Goal: Task Accomplishment & Management: Complete application form

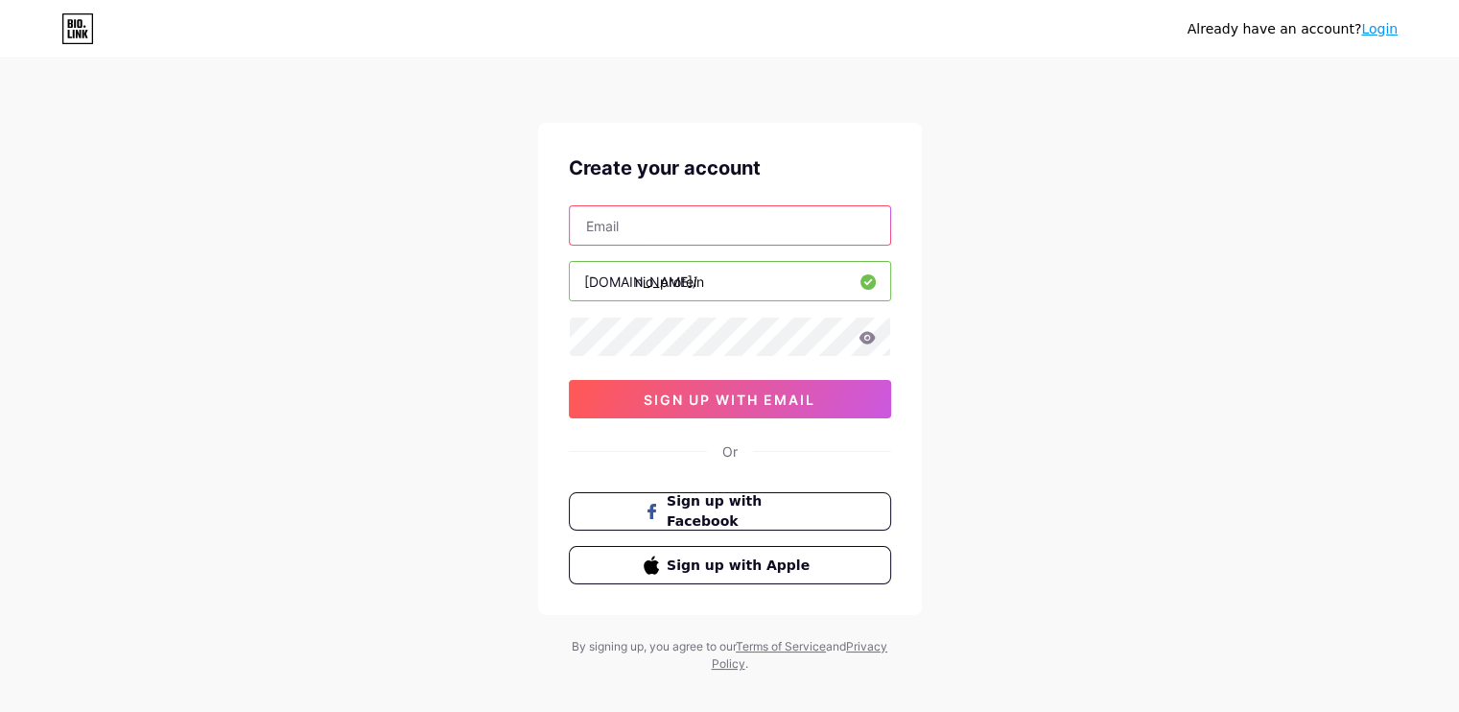
click at [736, 225] on input "text" at bounding box center [730, 225] width 320 height 38
type input "[EMAIL_ADDRESS][DOMAIN_NAME]"
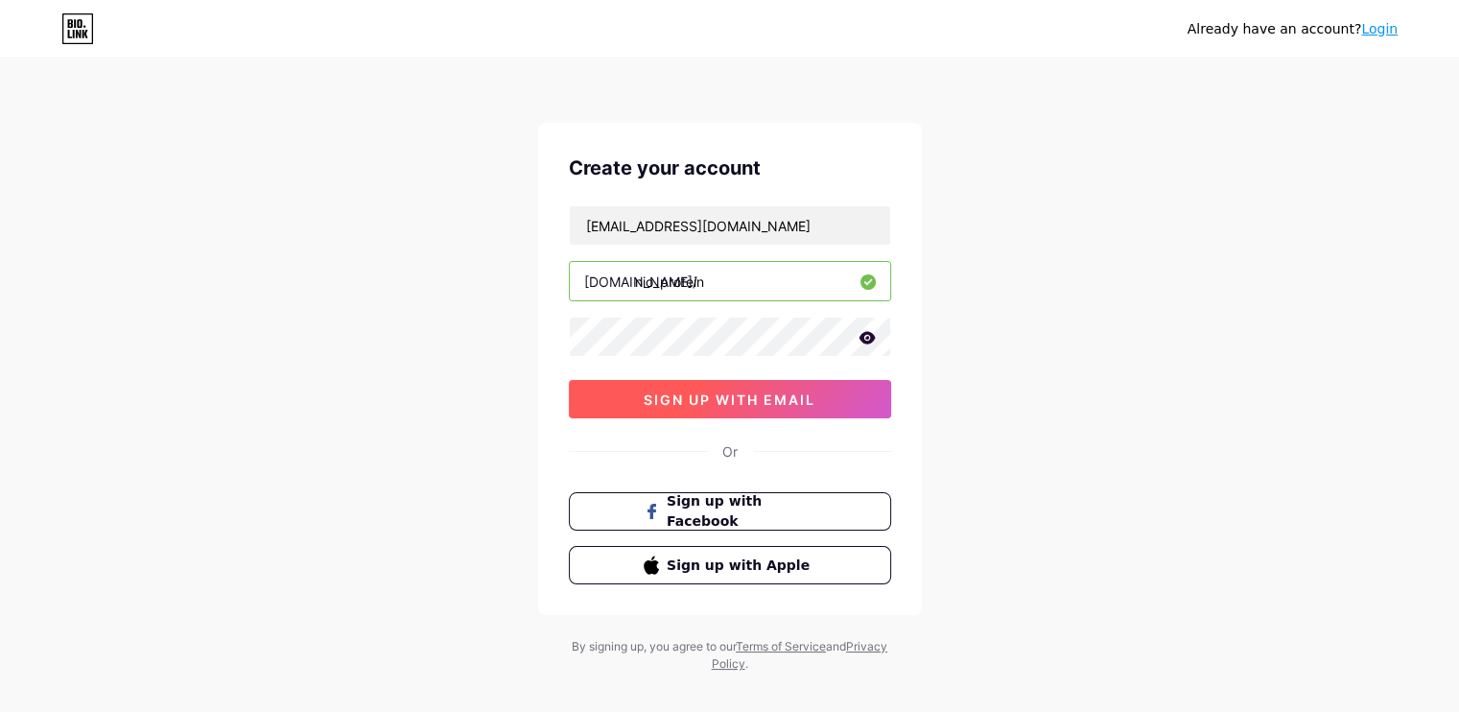
click at [720, 388] on button "sign up with email" at bounding box center [730, 399] width 322 height 38
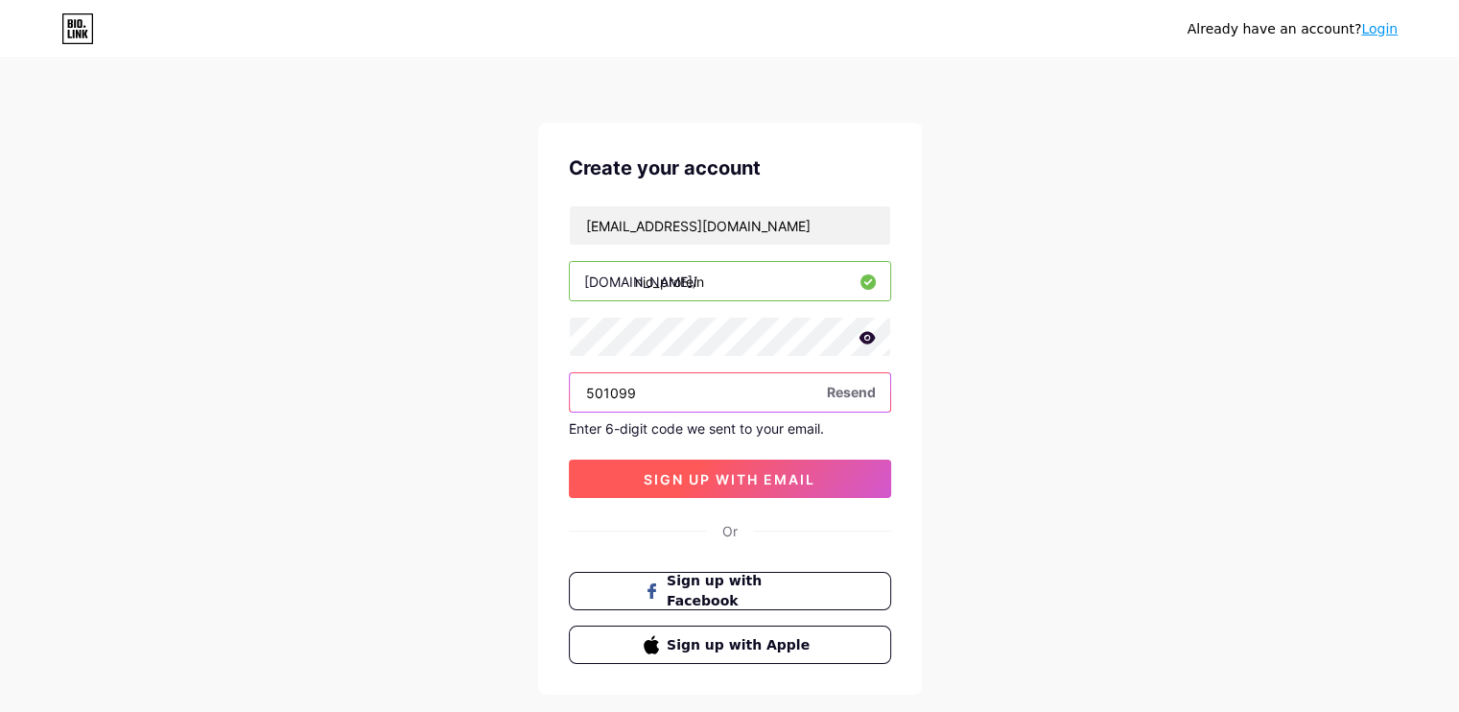
type input "501099"
click at [795, 474] on span "sign up with email" at bounding box center [730, 479] width 172 height 16
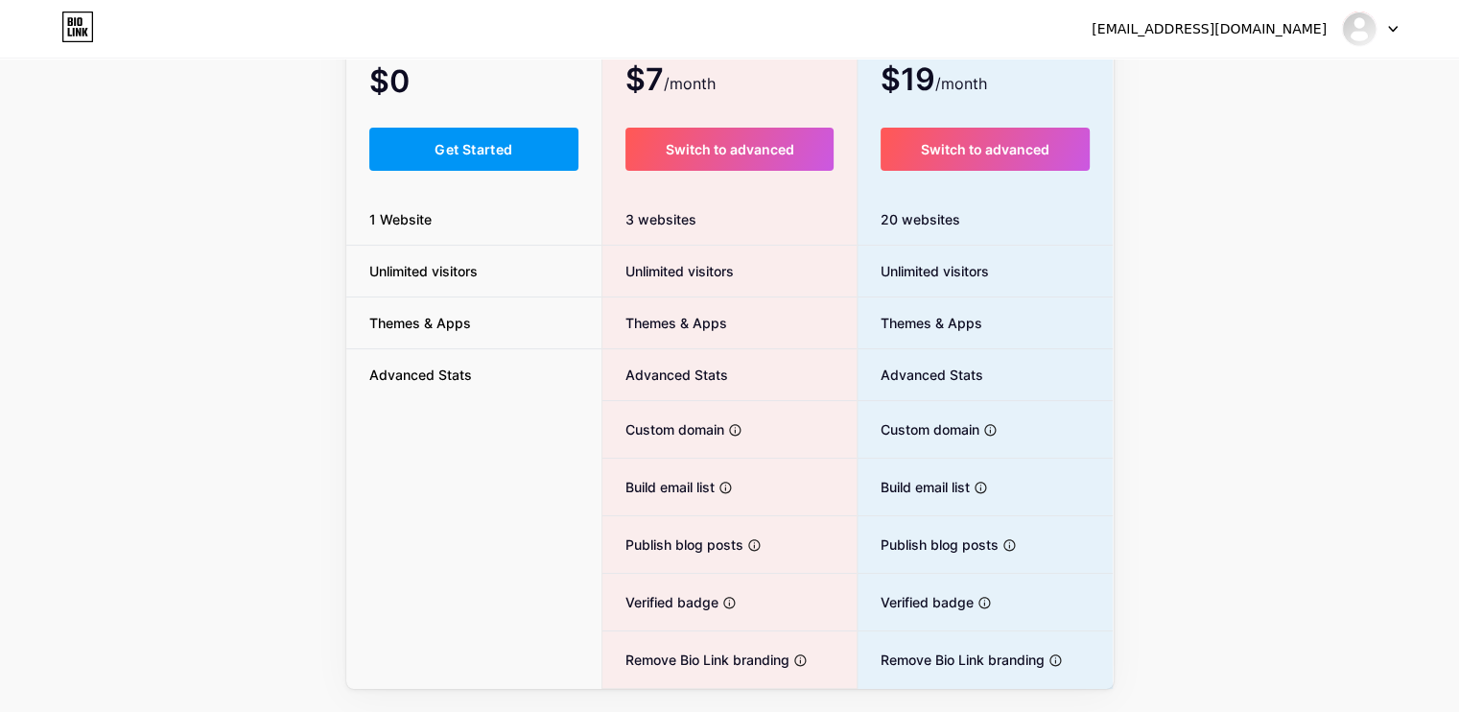
scroll to position [183, 0]
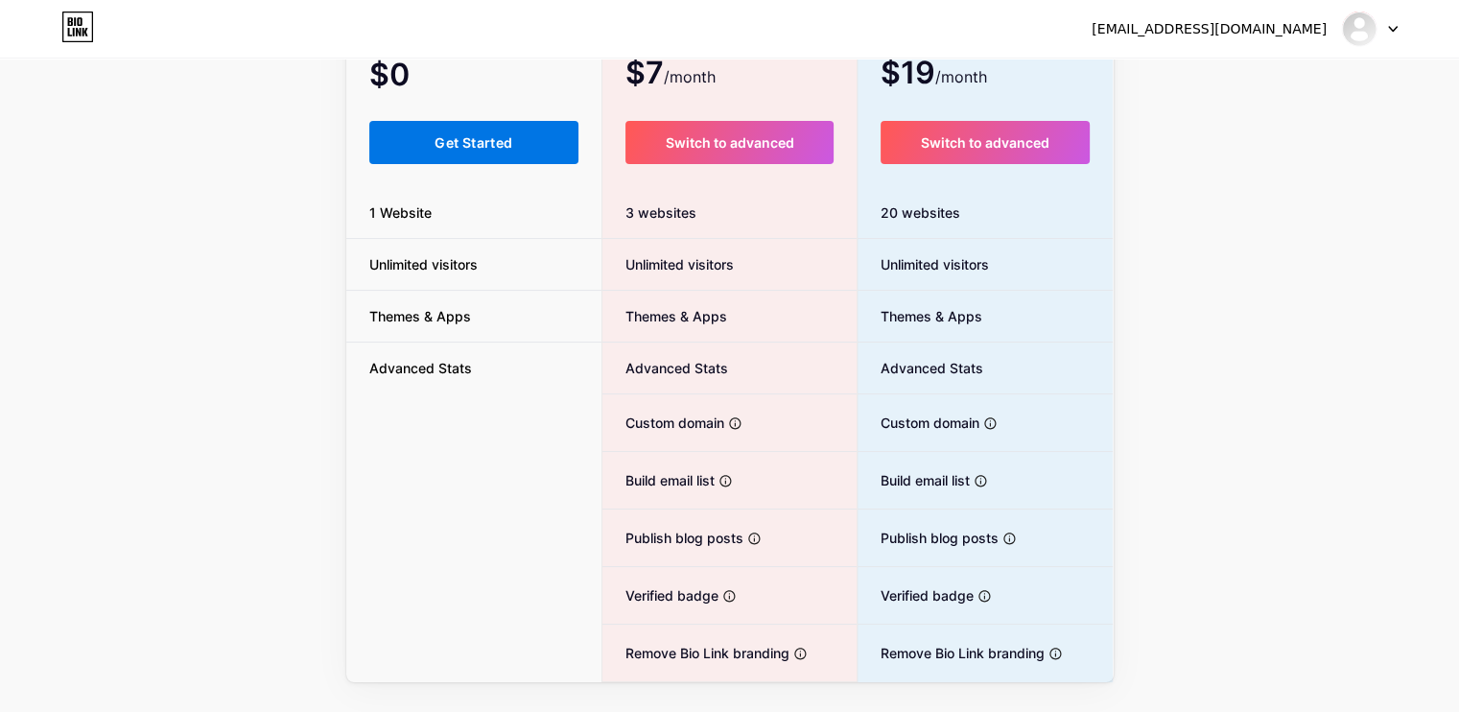
click at [469, 137] on span "Get Started" at bounding box center [474, 142] width 78 height 16
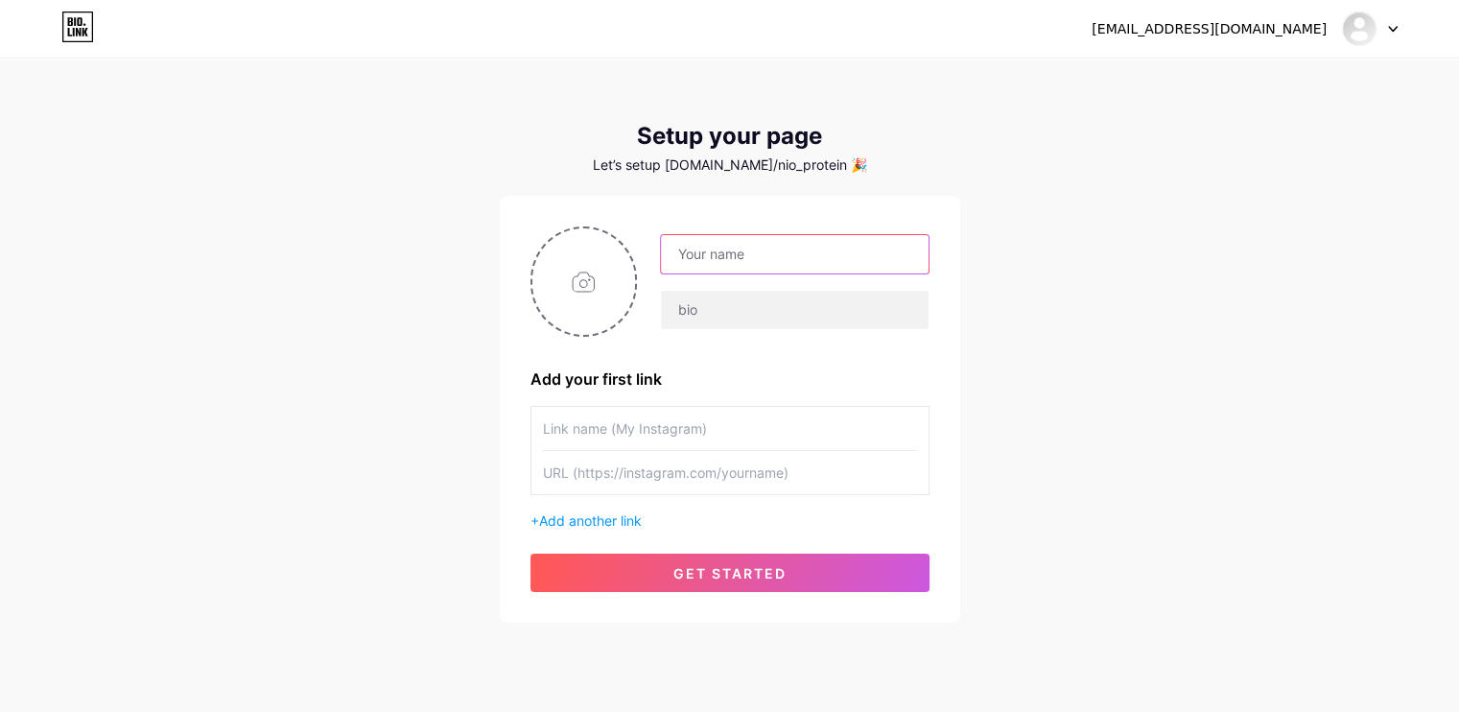
click at [749, 251] on input "text" at bounding box center [794, 254] width 267 height 38
type input "Nio"
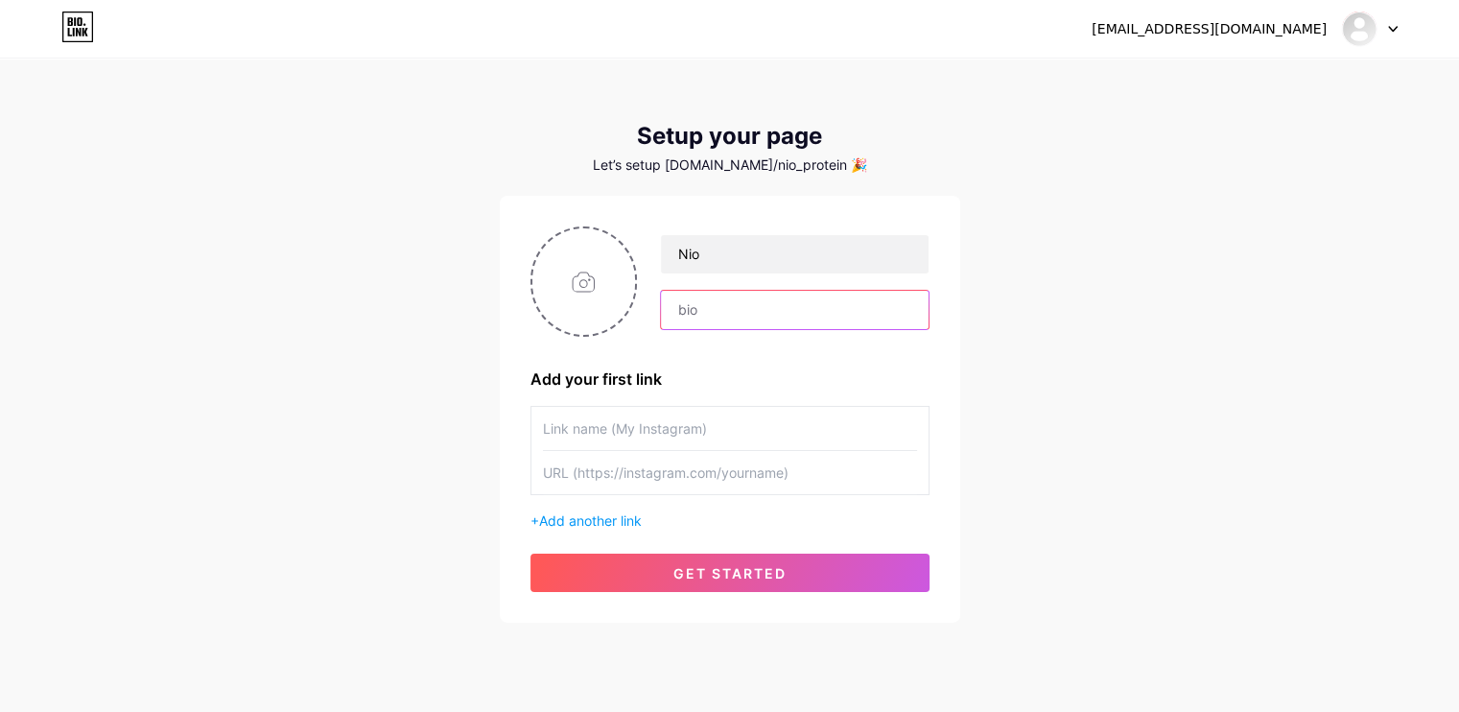
click at [696, 295] on input "text" at bounding box center [794, 310] width 267 height 38
click at [686, 428] on input "text" at bounding box center [730, 428] width 374 height 43
type input "Instagram"
click at [665, 473] on input "text" at bounding box center [730, 472] width 374 height 43
paste input "[URL][DOMAIN_NAME]"
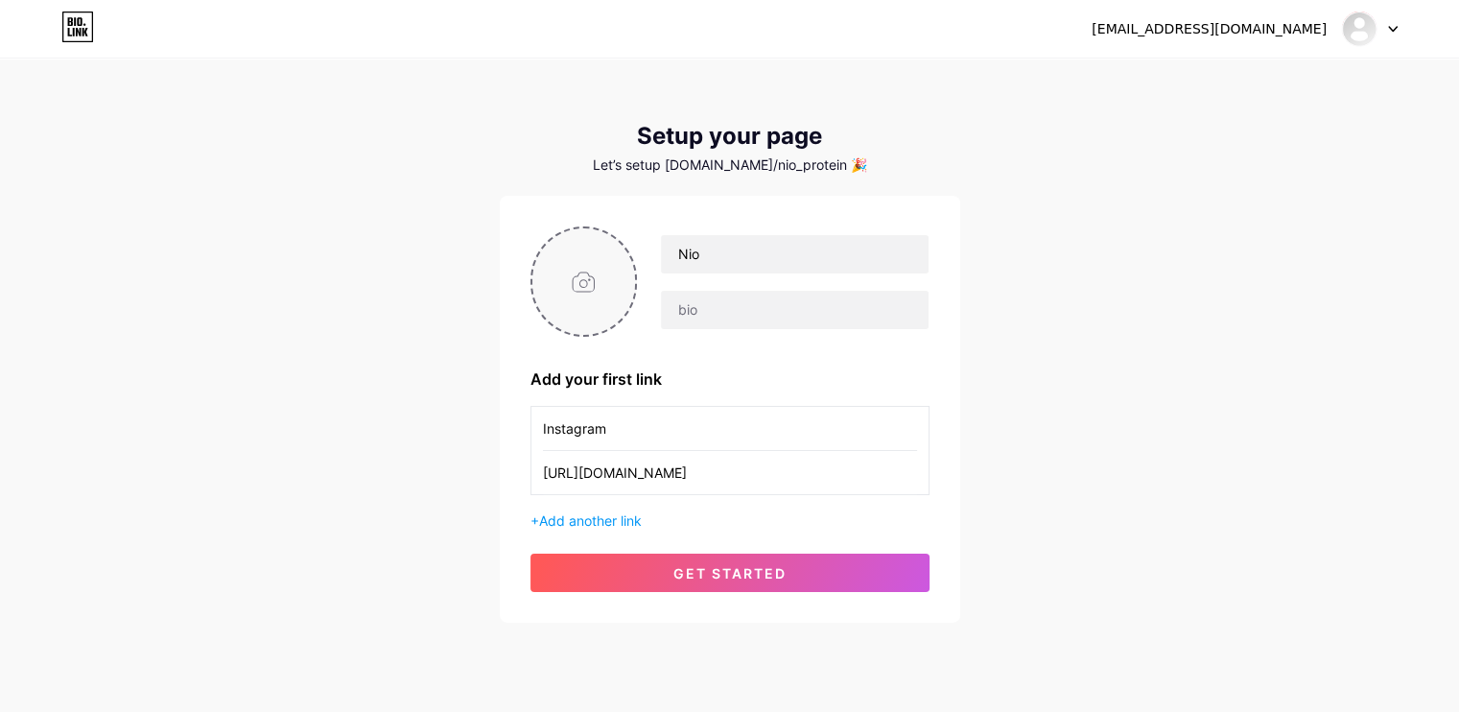
type input "[URL][DOMAIN_NAME]"
click at [590, 264] on input "file" at bounding box center [584, 281] width 104 height 106
type input "C:\fakepath\Nio.jpg"
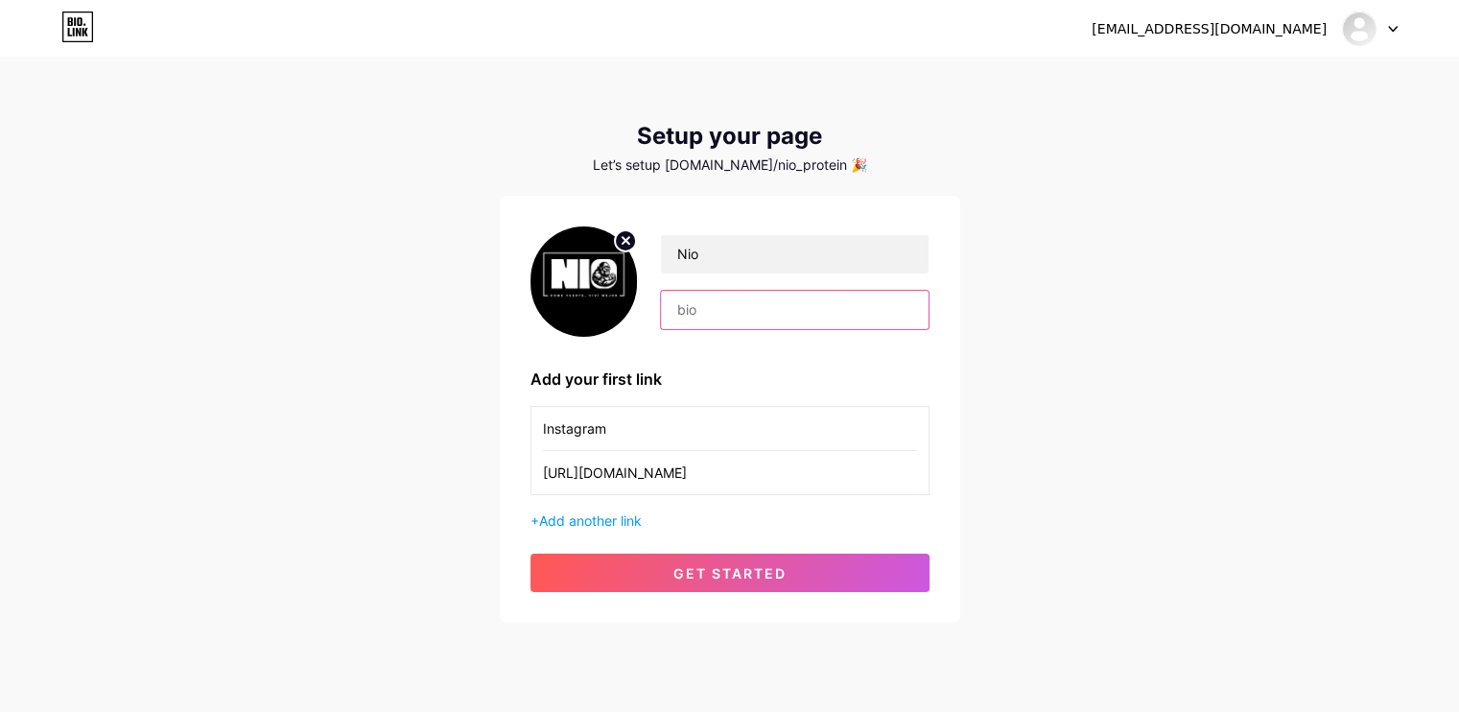
click at [683, 313] on input "text" at bounding box center [794, 310] width 267 height 38
type input "C"
click at [764, 314] on input "Comidas Altas en Proteinas" at bounding box center [794, 310] width 267 height 38
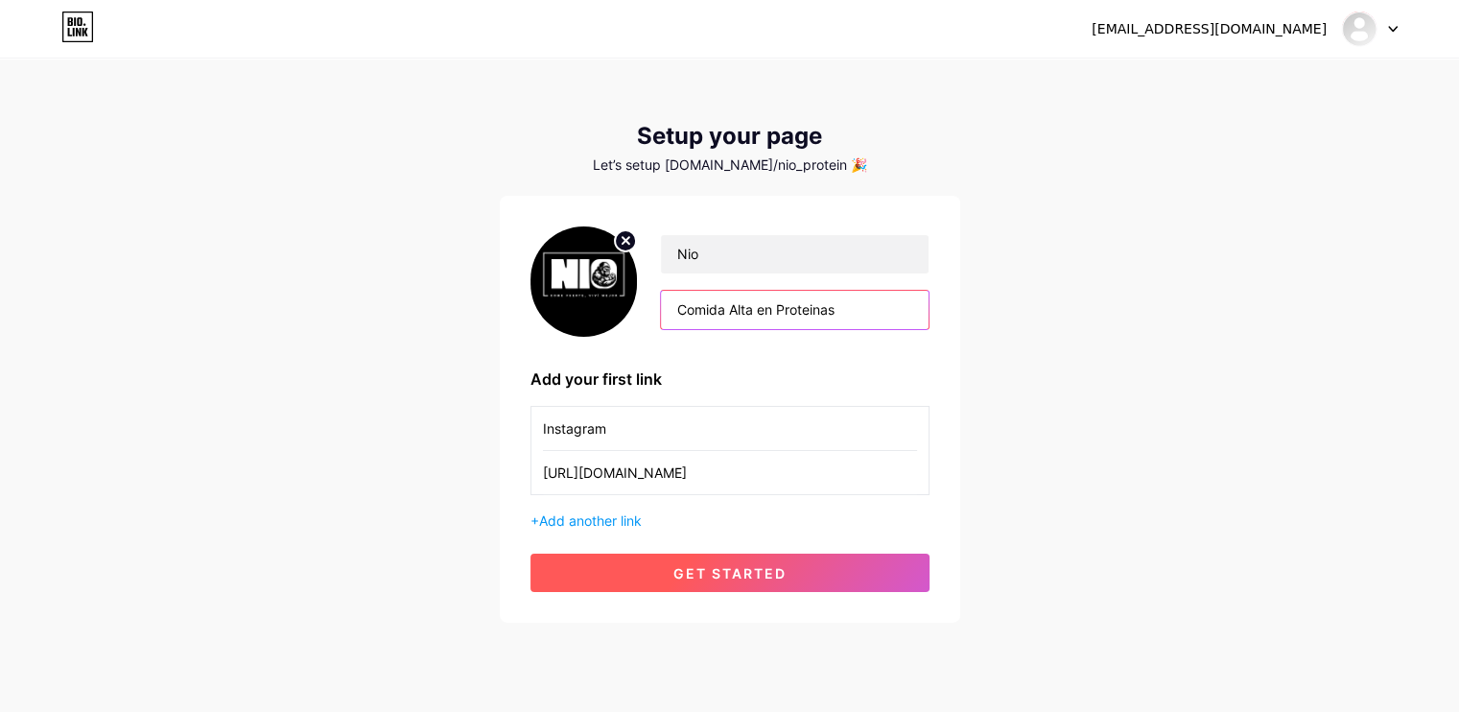
type input "Comida Alta en Proteinas"
click at [733, 583] on button "get started" at bounding box center [730, 573] width 399 height 38
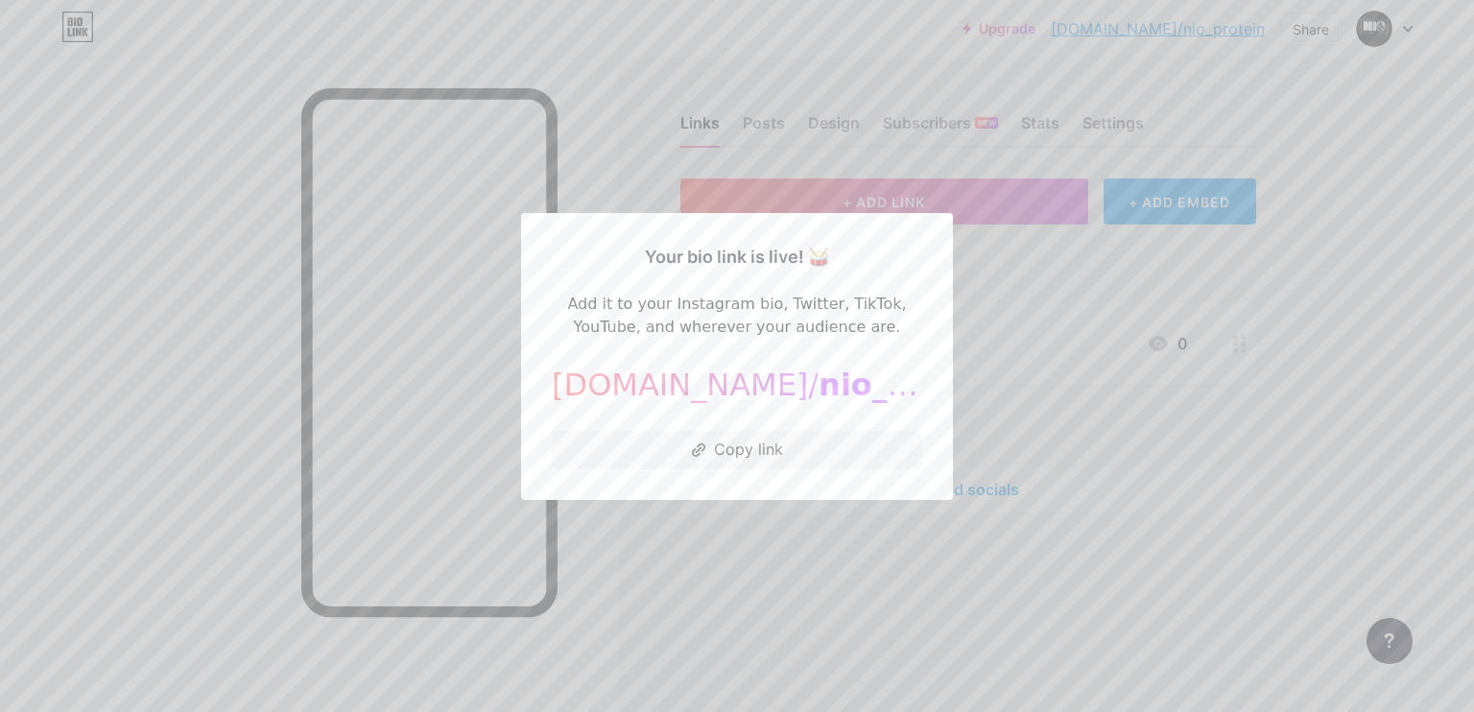
click at [167, 262] on div at bounding box center [737, 356] width 1474 height 712
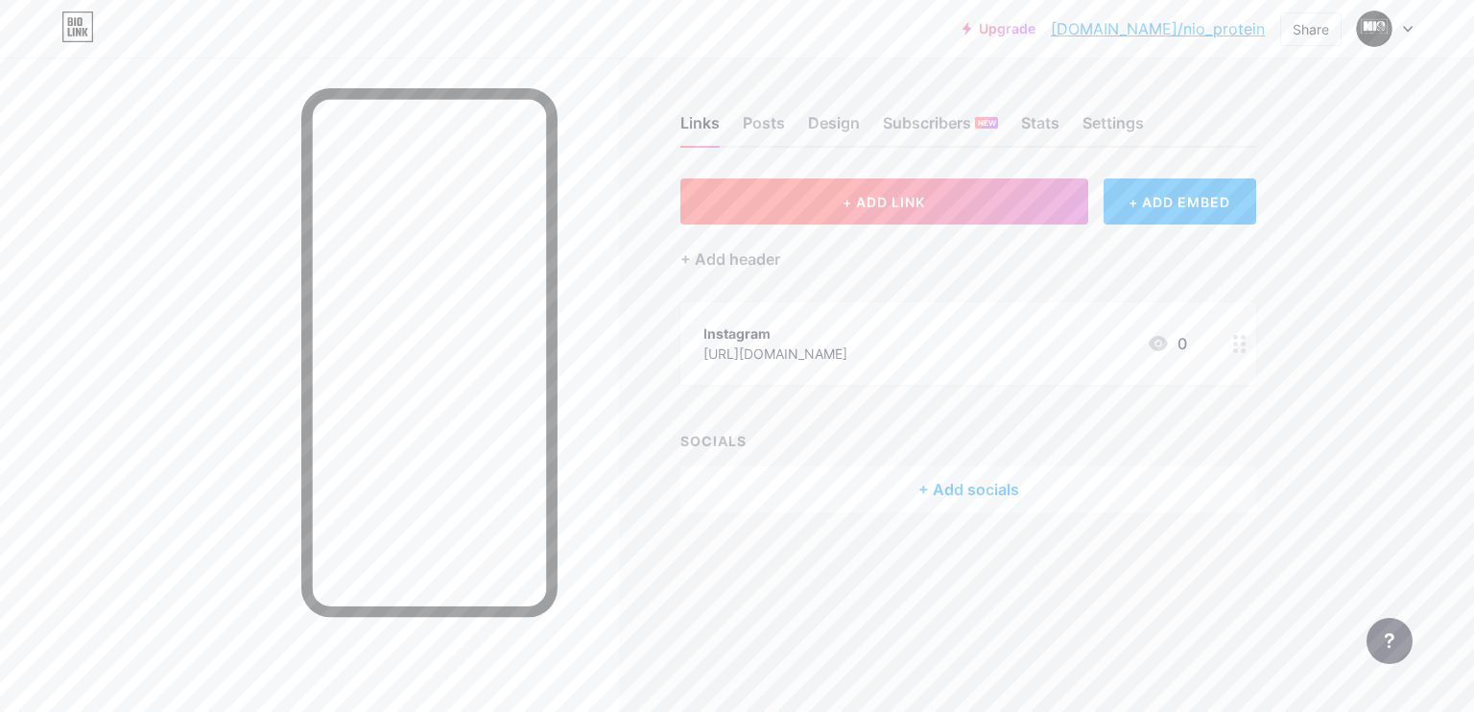
click at [884, 206] on span "+ ADD LINK" at bounding box center [883, 202] width 83 height 16
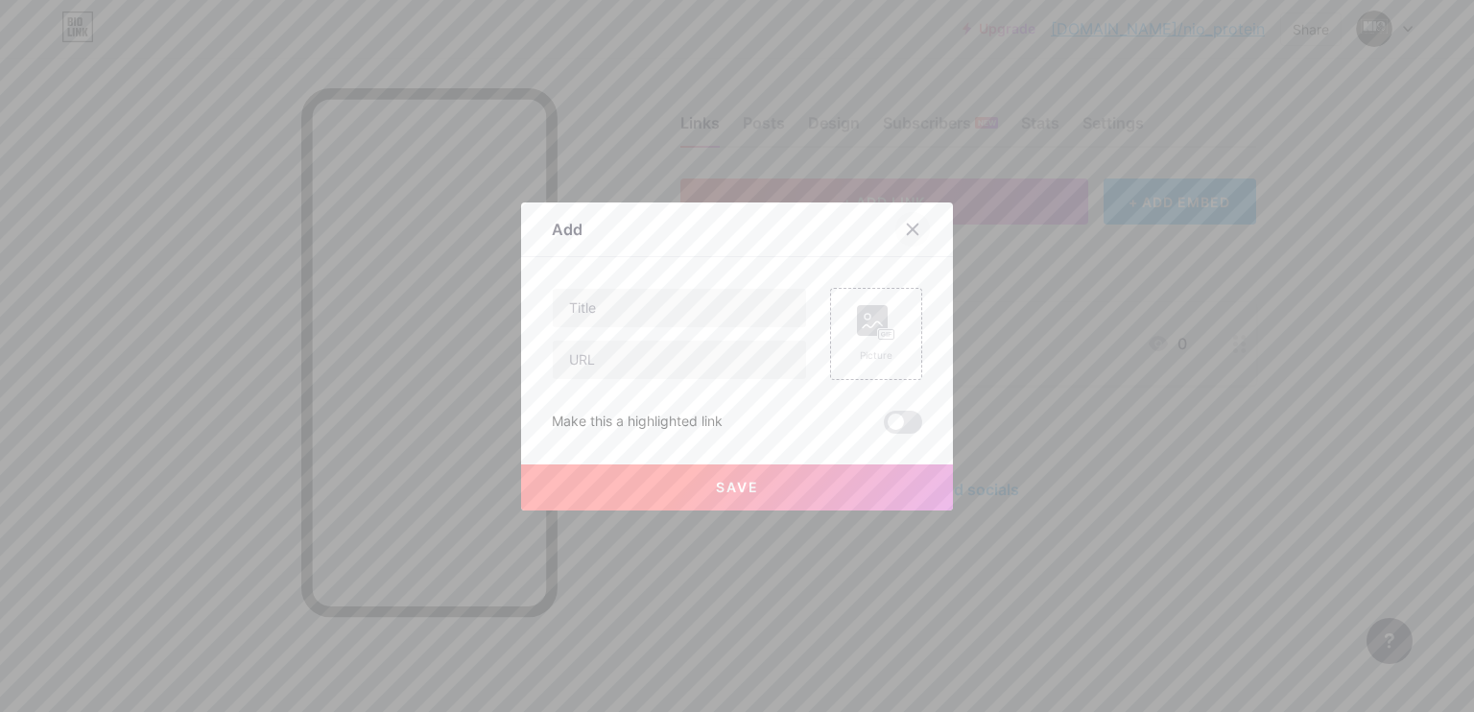
click at [905, 236] on icon at bounding box center [912, 229] width 15 height 15
